Goal: Book appointment/travel/reservation

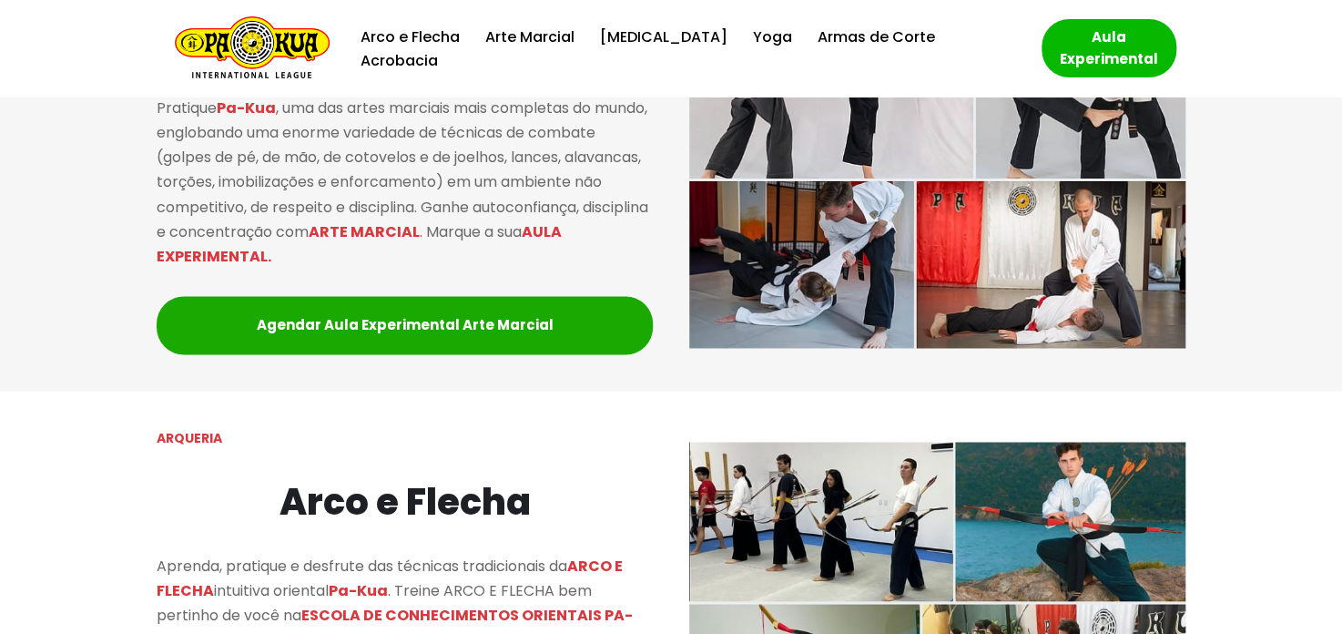
scroll to position [1093, 0]
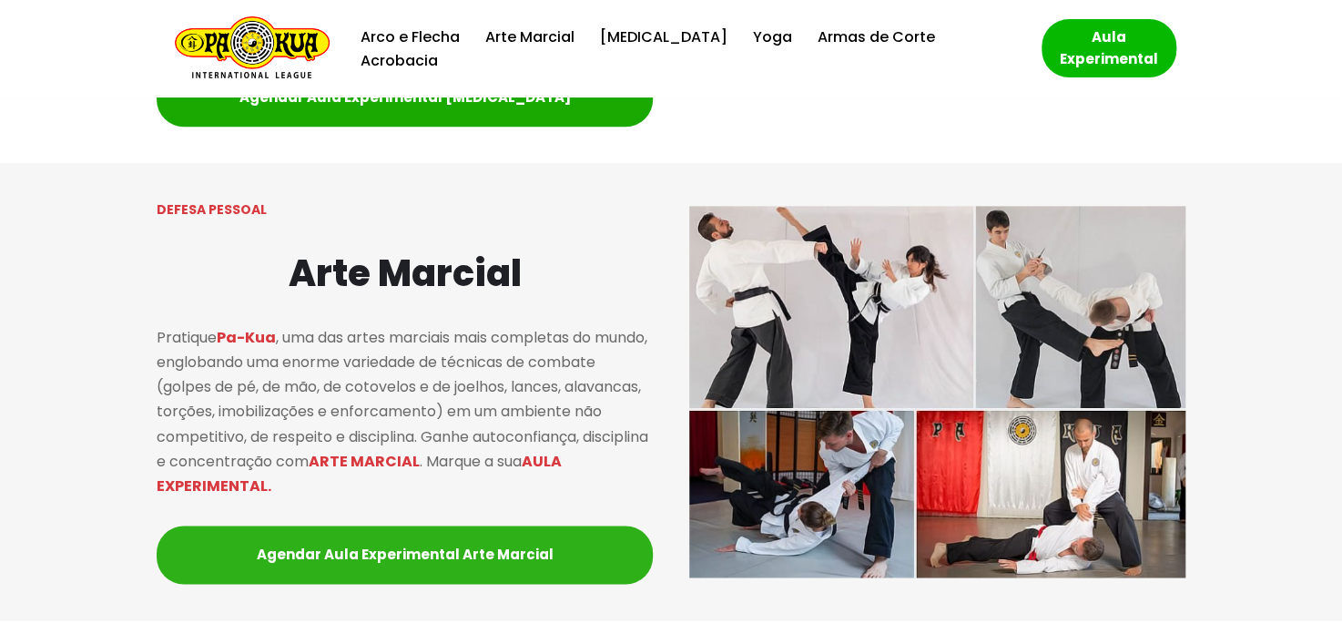
click at [470, 564] on link "Agendar Aula Experimental Arte Marcial" at bounding box center [405, 554] width 496 height 58
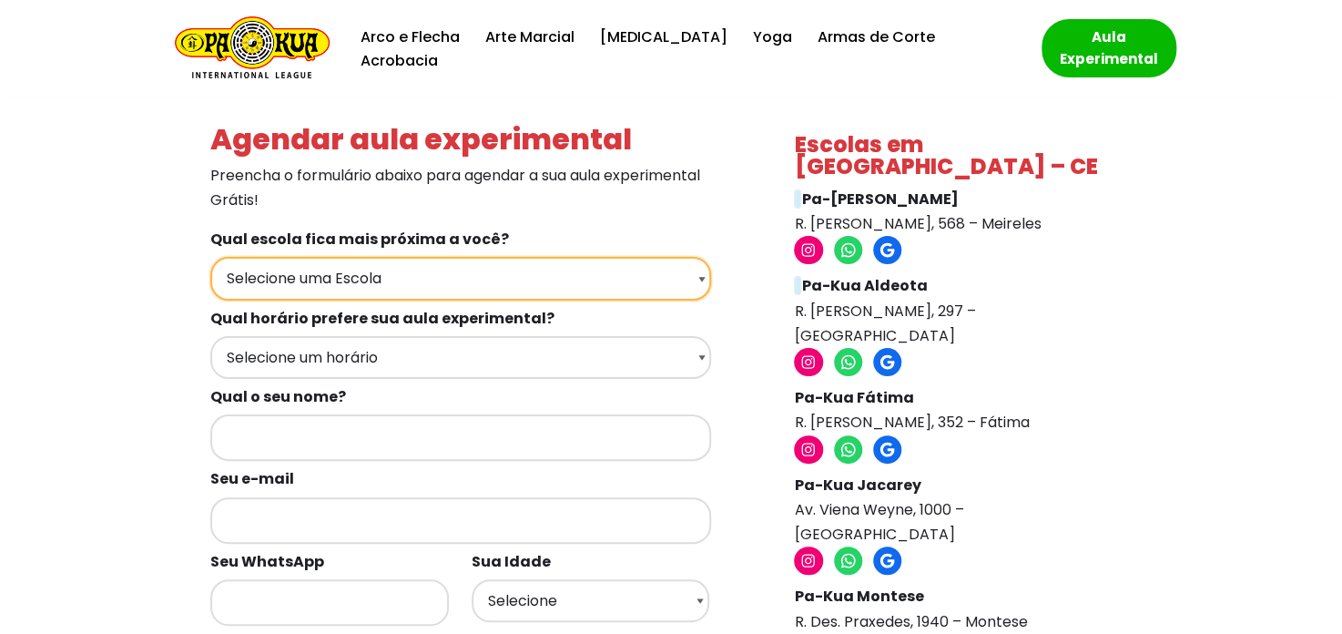
click at [634, 281] on select "Selecione uma Escola Fortaleza - [GEOGRAPHIC_DATA] [GEOGRAPHIC_DATA] - [GEOGRAP…" at bounding box center [460, 278] width 501 height 43
select select "[DATE] RN - Pa-Kua [GEOGRAPHIC_DATA]"
click at [210, 257] on select "Selecione uma Escola Fortaleza - [GEOGRAPHIC_DATA] [GEOGRAPHIC_DATA] - [GEOGRAP…" at bounding box center [460, 278] width 501 height 43
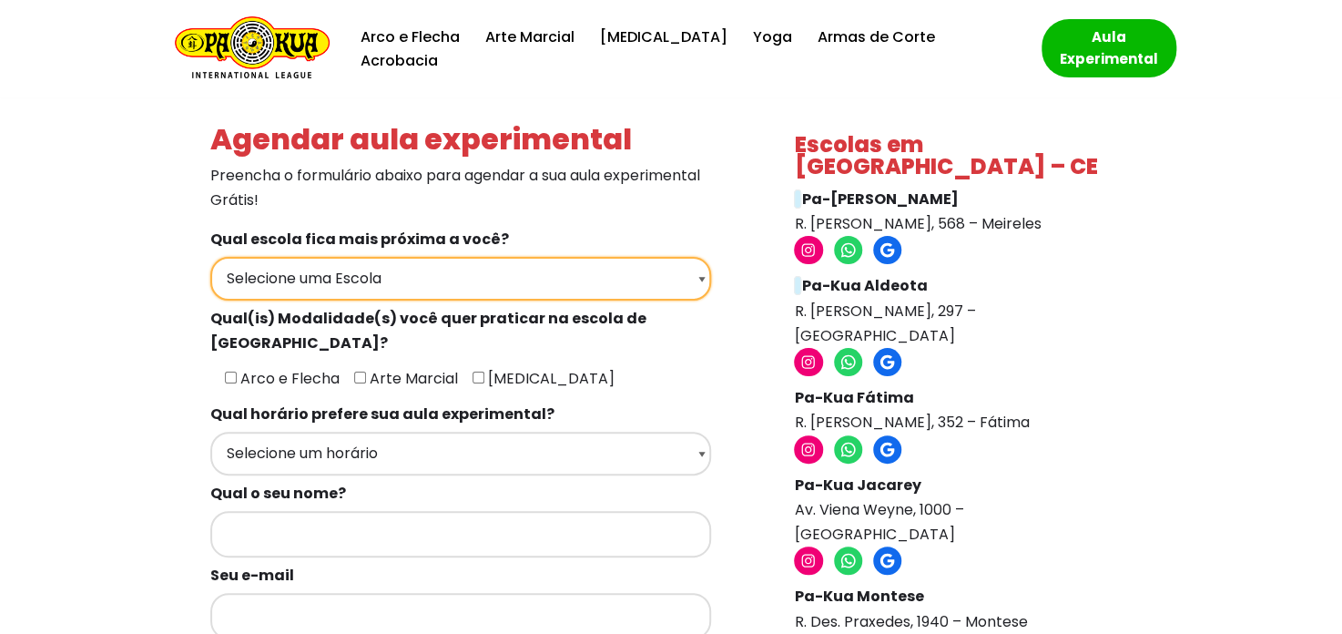
click at [401, 280] on select "Selecione uma Escola Fortaleza - [GEOGRAPHIC_DATA] [GEOGRAPHIC_DATA] - [GEOGRAP…" at bounding box center [460, 278] width 501 height 43
click at [210, 257] on select "Selecione uma Escola Fortaleza - [GEOGRAPHIC_DATA] [GEOGRAPHIC_DATA] - [GEOGRAP…" at bounding box center [460, 278] width 501 height 43
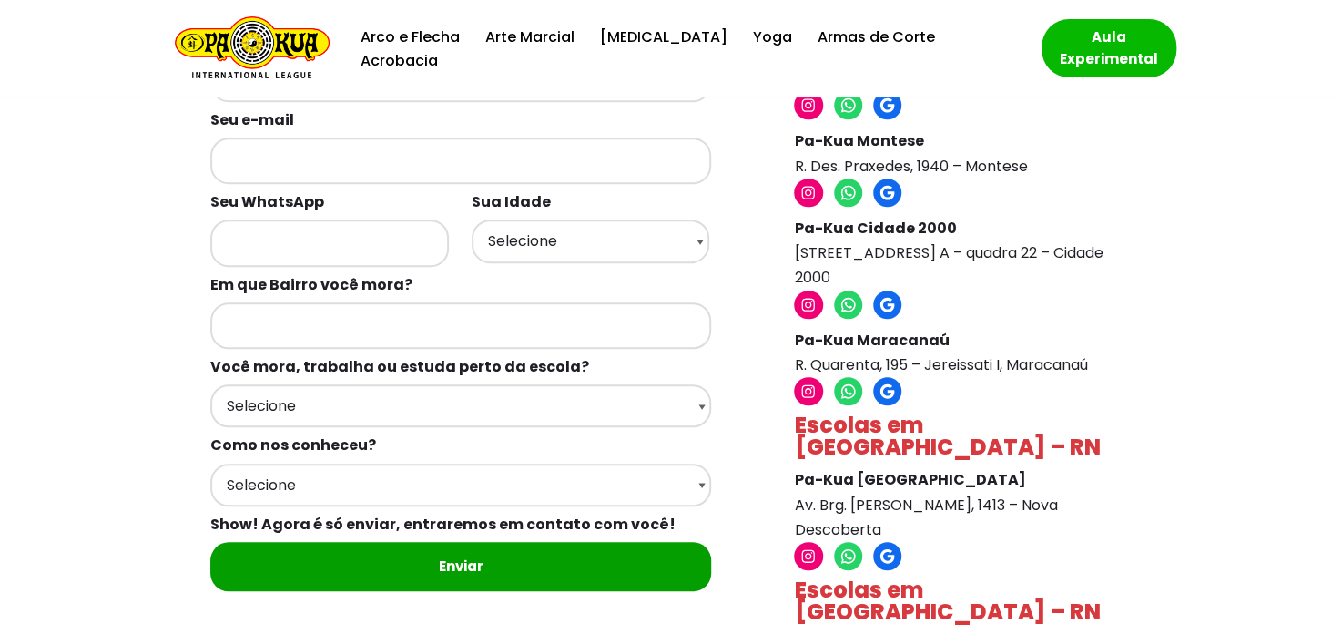
scroll to position [546, 0]
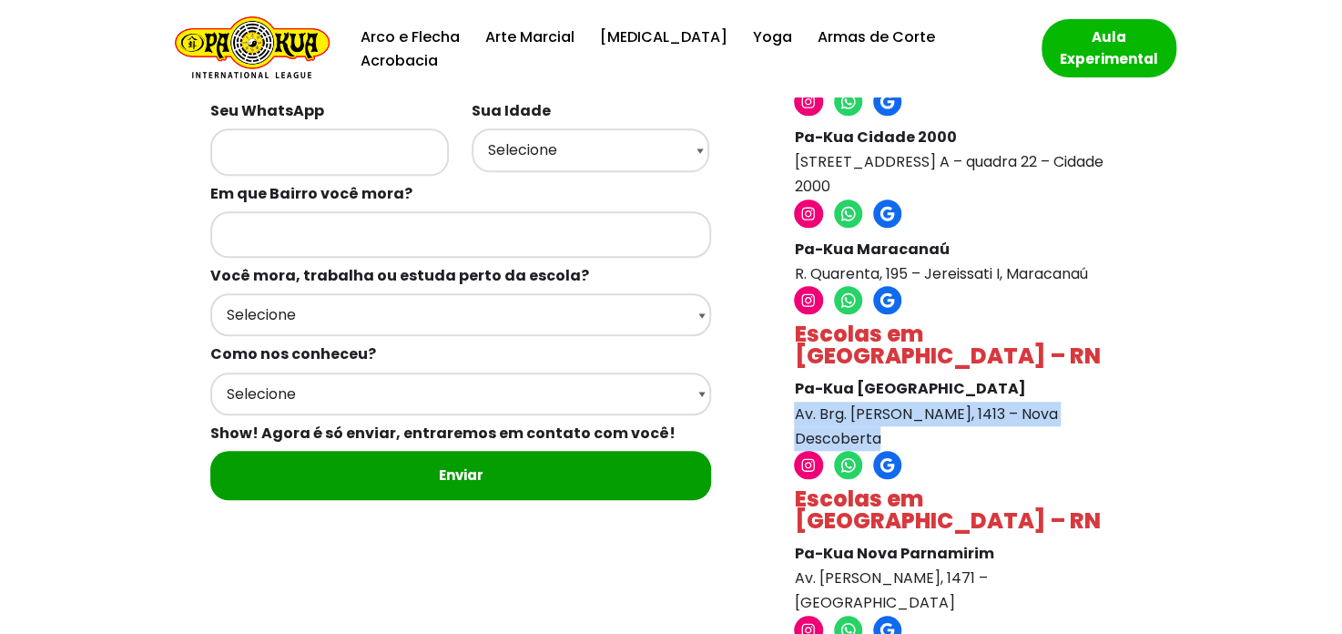
drag, startPoint x: 796, startPoint y: 319, endPoint x: 908, endPoint y: 348, distance: 115.7
click at [908, 376] on p "Pa-Kua Morro Branco Av. Brg. [PERSON_NAME], 1413 – Nova Descoberta" at bounding box center [958, 413] width 328 height 75
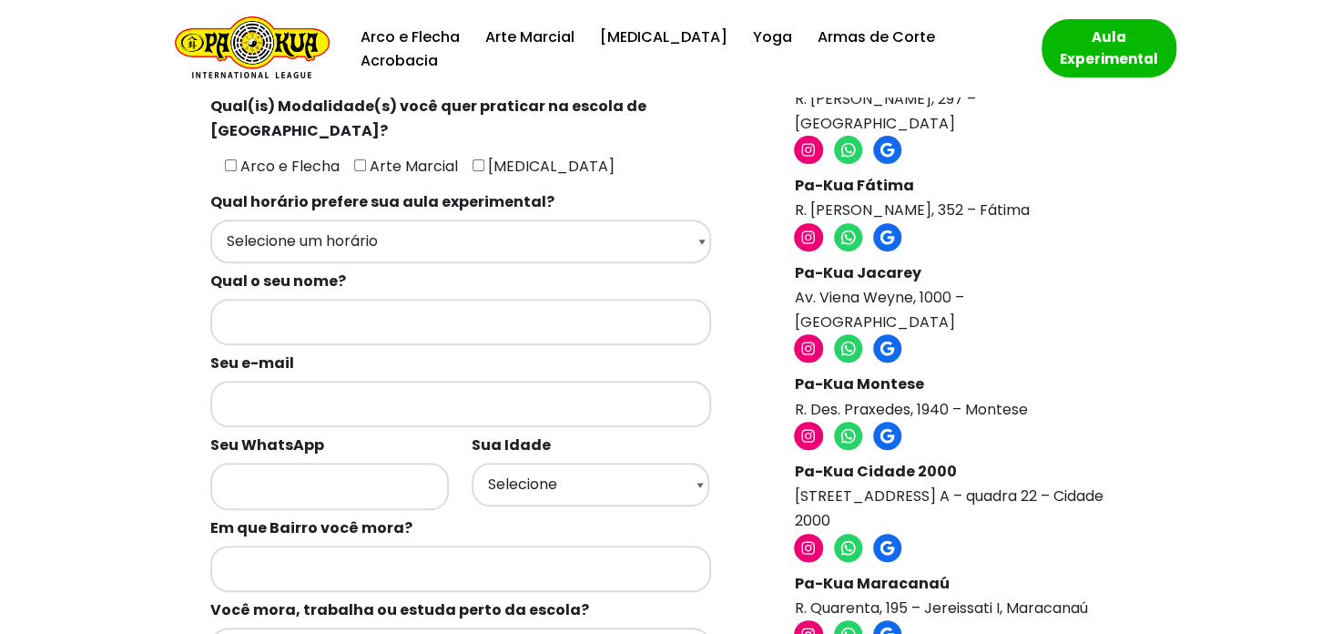
scroll to position [310, 0]
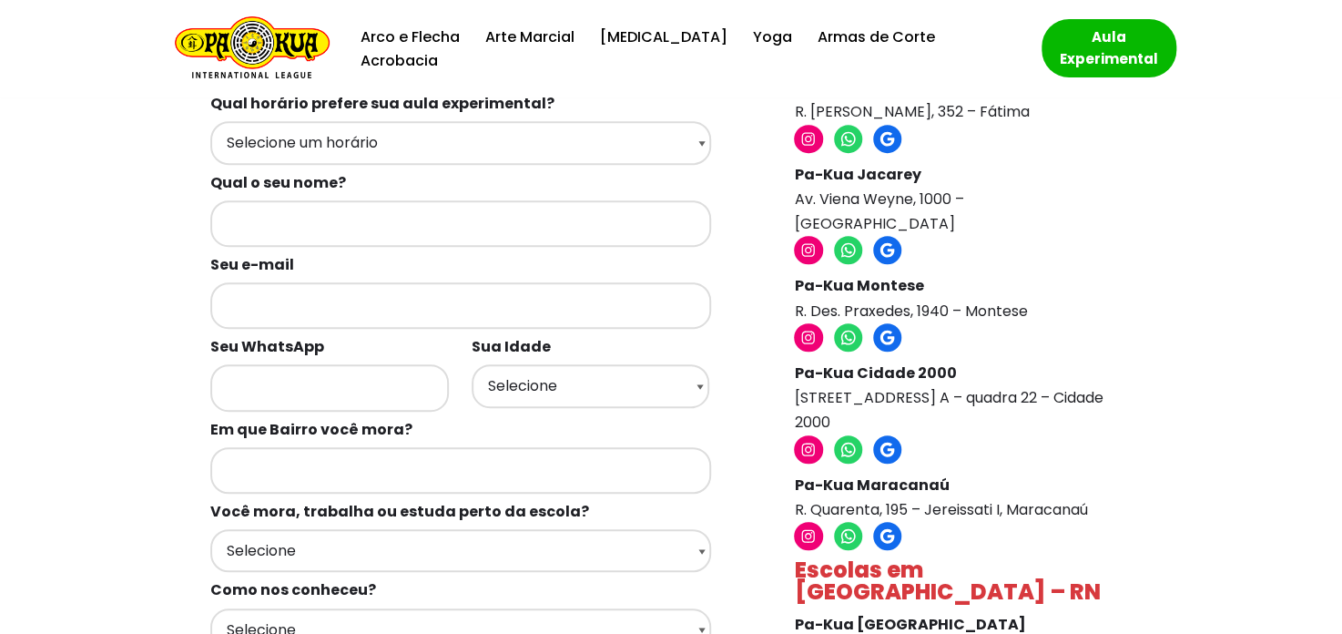
copy p "Av. Brg. [PERSON_NAME], 1413 – Nova Descoberta"
